Goal: Task Accomplishment & Management: Manage account settings

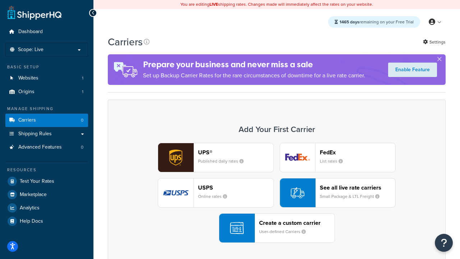
click at [277, 193] on div "UPS® Published daily rates FedEx List rates USPS Online rates See all live rate…" at bounding box center [276, 193] width 323 height 100
click at [358, 152] on header "FedEx" at bounding box center [357, 152] width 75 height 7
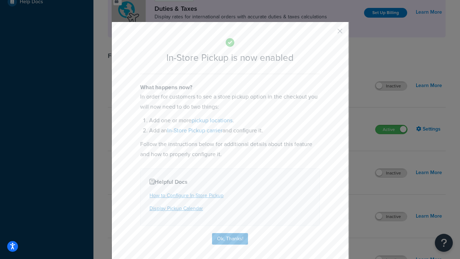
click at [329, 33] on button "button" at bounding box center [330, 34] width 2 height 2
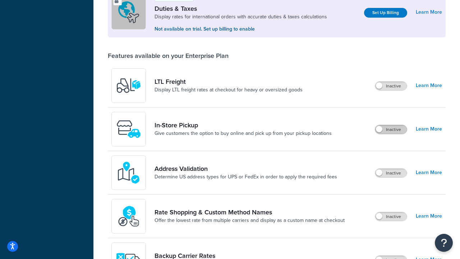
scroll to position [219, 0]
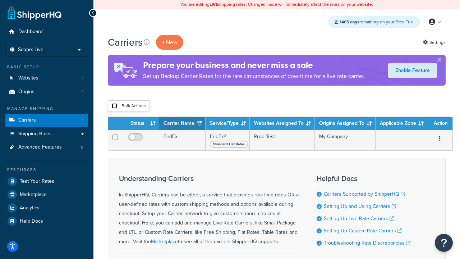
click at [114, 106] on input "checkbox" at bounding box center [114, 105] width 5 height 5
checkbox input "true"
click at [0, 0] on button "Delete" at bounding box center [0, 0] width 0 height 0
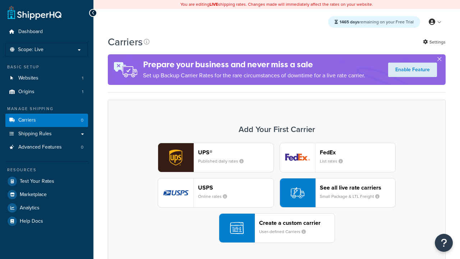
click at [277, 193] on div "UPS® Published daily rates FedEx List rates USPS Online rates See all live rate…" at bounding box center [276, 193] width 323 height 100
click at [277, 228] on div "Create a custom carrier User-defined Carriers" at bounding box center [296, 227] width 75 height 17
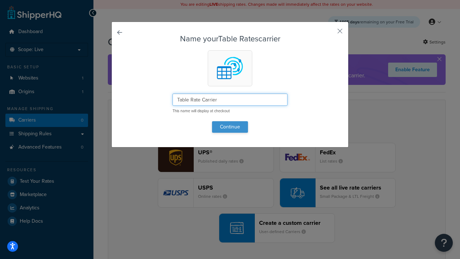
type input "Table Rate Carrier"
click at [230, 127] on button "Continue" at bounding box center [230, 127] width 36 height 12
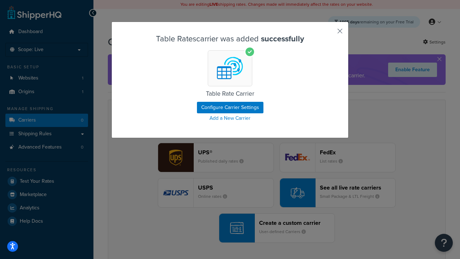
click at [329, 33] on button "button" at bounding box center [330, 34] width 2 height 2
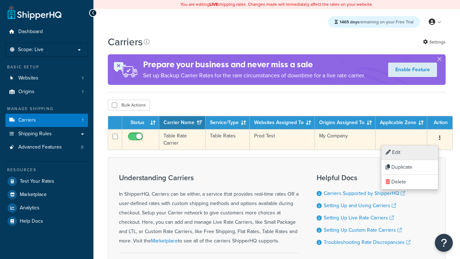
click at [409, 152] on link "Edit" at bounding box center [409, 152] width 57 height 15
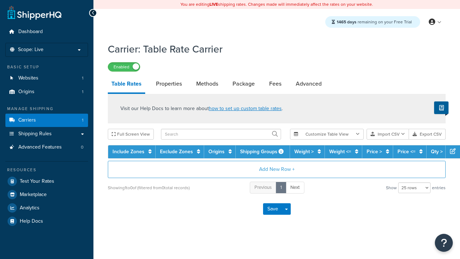
select select "25"
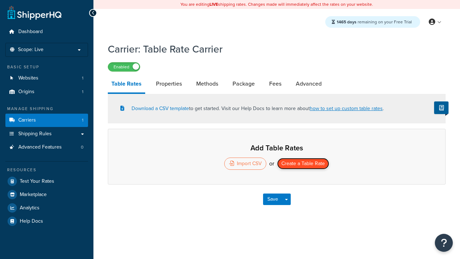
click at [303, 164] on button "Create a Table Rate" at bounding box center [303, 164] width 52 height 12
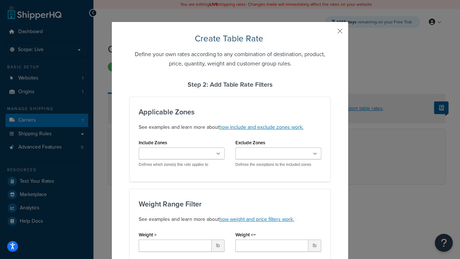
type input "10"
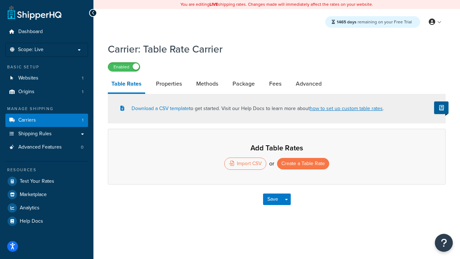
select select "25"
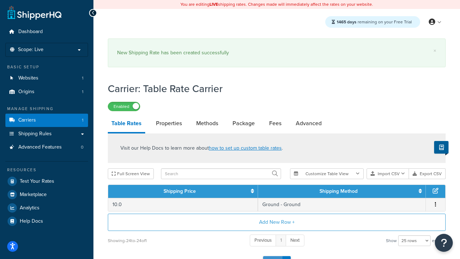
click at [272, 256] on button "Save" at bounding box center [272, 262] width 19 height 12
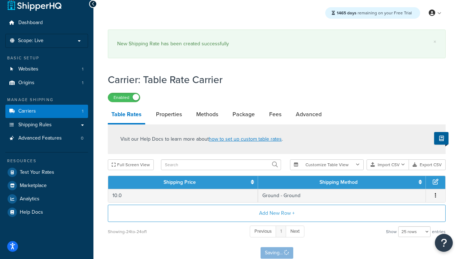
scroll to position [0, 0]
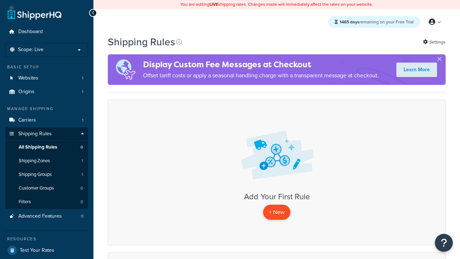
click at [276, 212] on p "+ New" at bounding box center [276, 212] width 27 height 15
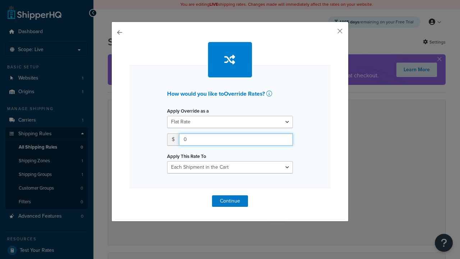
type input "100"
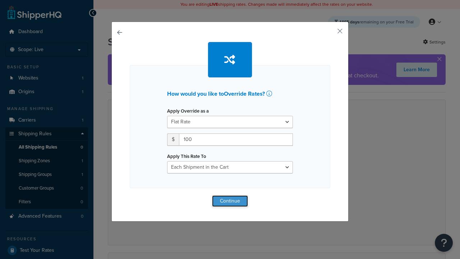
click at [230, 201] on button "Continue" at bounding box center [230, 201] width 36 height 12
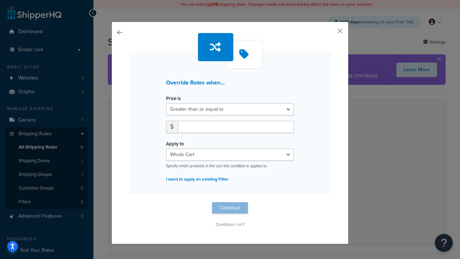
click at [173, 98] on label "Price is" at bounding box center [173, 98] width 15 height 5
click at [173, 103] on select "Greater than or equal to Between or equal to Less than or equal to" at bounding box center [230, 109] width 128 height 12
click at [236, 127] on input "number" at bounding box center [236, 127] width 116 height 12
type input "100"
click at [230, 207] on button "Continue" at bounding box center [230, 208] width 36 height 12
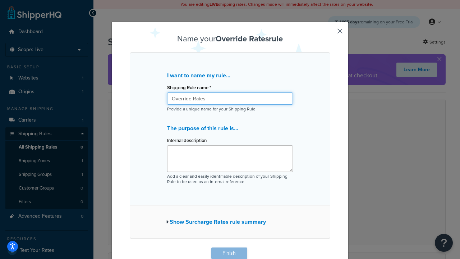
type input "Override Rates"
click at [229, 253] on button "Finish" at bounding box center [229, 253] width 36 height 12
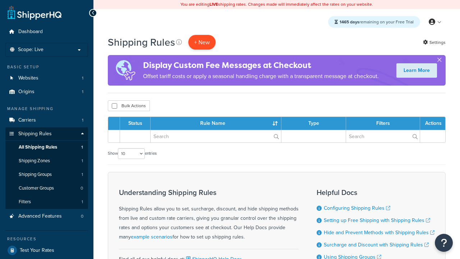
click at [201, 42] on p "+ New" at bounding box center [201, 42] width 27 height 15
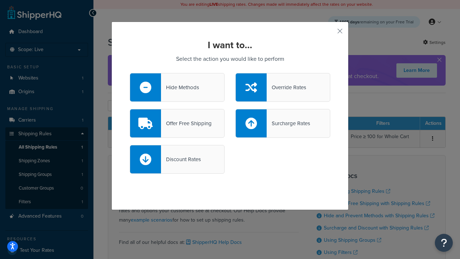
click at [177, 123] on div "Offer Free Shipping" at bounding box center [186, 123] width 51 height 10
click at [0, 0] on input "Offer Free Shipping" at bounding box center [0, 0] width 0 height 0
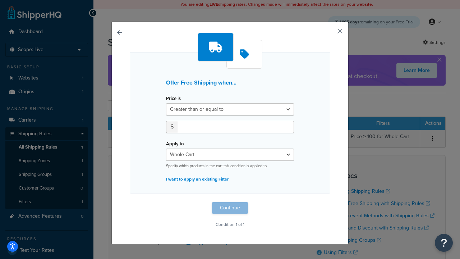
click at [173, 98] on label "Price is" at bounding box center [173, 98] width 15 height 5
click at [173, 103] on select "Greater than or equal to Between or equal to Less than or equal to" at bounding box center [230, 109] width 128 height 12
click at [236, 127] on input "number" at bounding box center [236, 127] width 116 height 12
type input "50"
click at [230, 207] on button "Continue" at bounding box center [230, 208] width 36 height 12
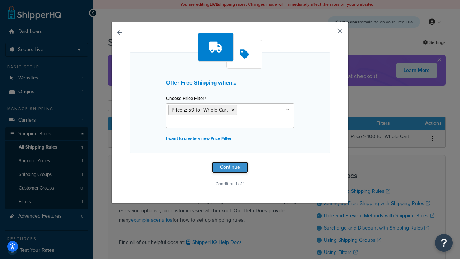
click at [230, 167] on button "Continue" at bounding box center [230, 167] width 36 height 12
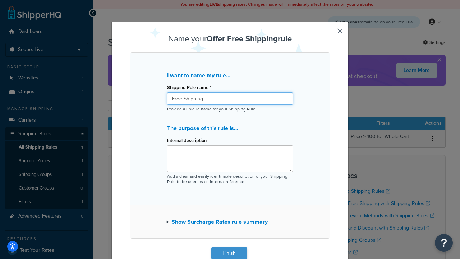
type input "Free Shipping"
click at [229, 253] on button "Finish" at bounding box center [229, 253] width 36 height 12
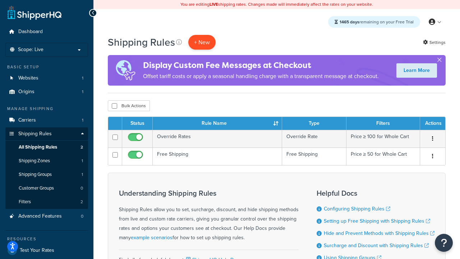
click at [201, 42] on p "+ New" at bounding box center [201, 42] width 27 height 15
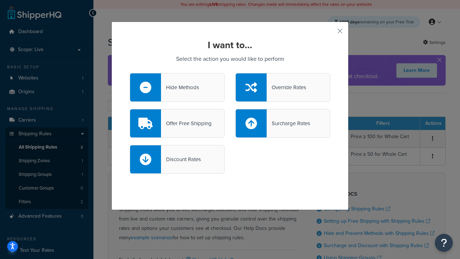
click at [283, 123] on div "Surcharge Rates" at bounding box center [288, 123] width 43 height 10
click at [0, 0] on input "Surcharge Rates" at bounding box center [0, 0] width 0 height 0
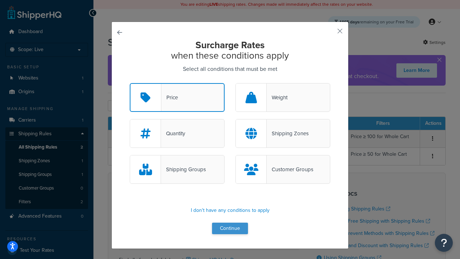
click at [230, 228] on button "Continue" at bounding box center [230, 228] width 36 height 12
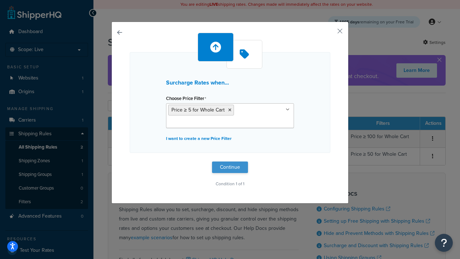
click at [230, 167] on button "Continue" at bounding box center [230, 167] width 36 height 12
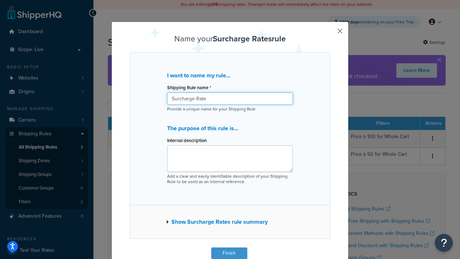
type input "Surcharge Rate"
click at [229, 253] on button "Finish" at bounding box center [229, 253] width 36 height 12
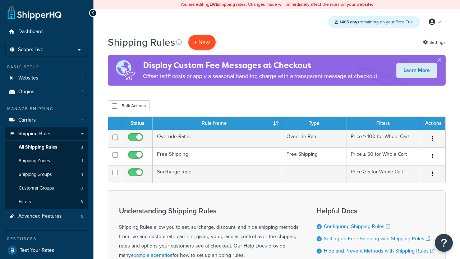
click at [201, 42] on p "+ New" at bounding box center [201, 42] width 27 height 15
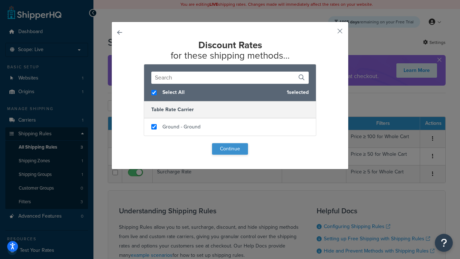
click at [230, 149] on button "Continue" at bounding box center [230, 149] width 36 height 12
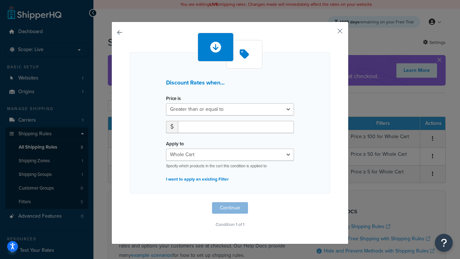
click at [173, 98] on label "Price is" at bounding box center [173, 98] width 15 height 5
click at [173, 103] on select "Greater than or equal to Between or equal to Less than or equal to" at bounding box center [230, 109] width 128 height 12
click at [236, 127] on input "number" at bounding box center [236, 127] width 116 height 12
type input "5"
click at [230, 207] on button "Continue" at bounding box center [230, 208] width 36 height 12
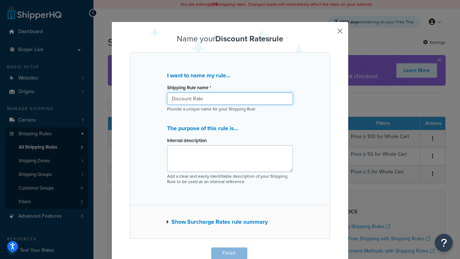
type input "Discount Rate"
click at [229, 253] on button "Finish" at bounding box center [229, 253] width 36 height 12
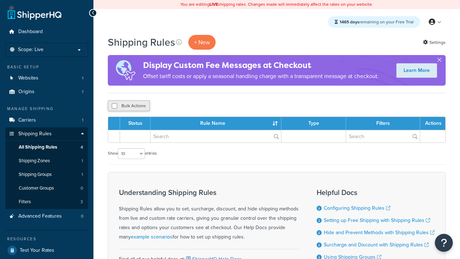
click at [128, 106] on button "Bulk Actions" at bounding box center [129, 105] width 42 height 11
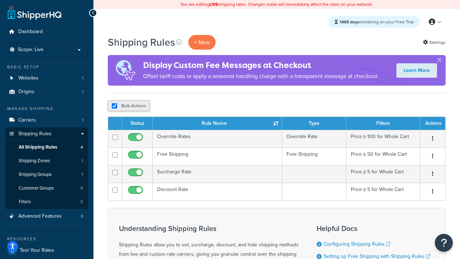
click at [128, 106] on button "Bulk Actions" at bounding box center [129, 105] width 42 height 11
checkbox input "true"
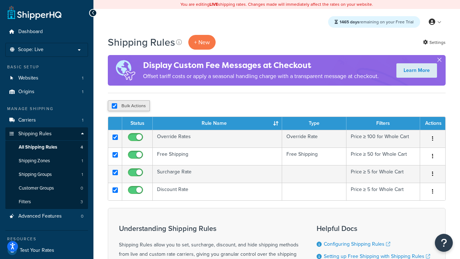
checkbox input "true"
click at [0, 0] on button "Delete" at bounding box center [0, 0] width 0 height 0
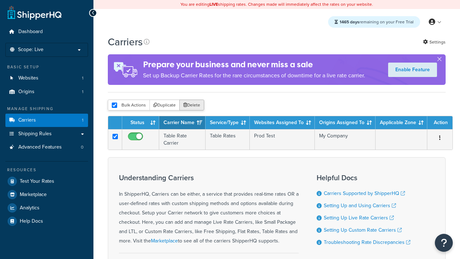
click at [191, 106] on button "Delete" at bounding box center [191, 105] width 25 height 11
